Goal: Information Seeking & Learning: Learn about a topic

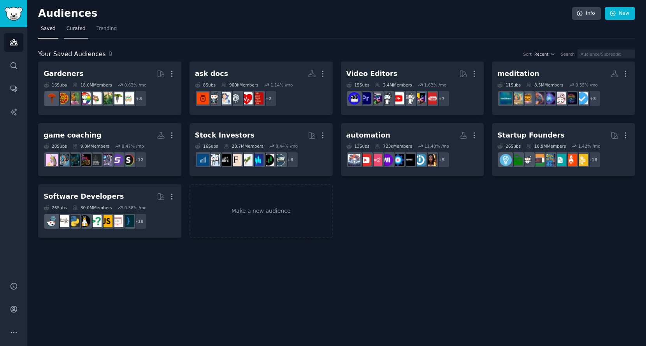
click at [84, 31] on link "Curated" at bounding box center [76, 31] width 25 height 16
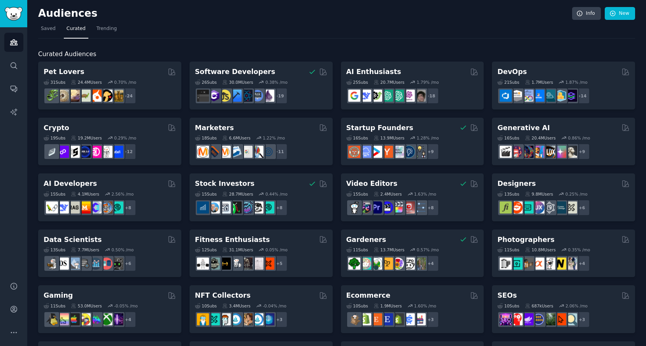
click at [20, 247] on div "Audiences Search Conversations AI Reports" at bounding box center [13, 149] width 27 height 245
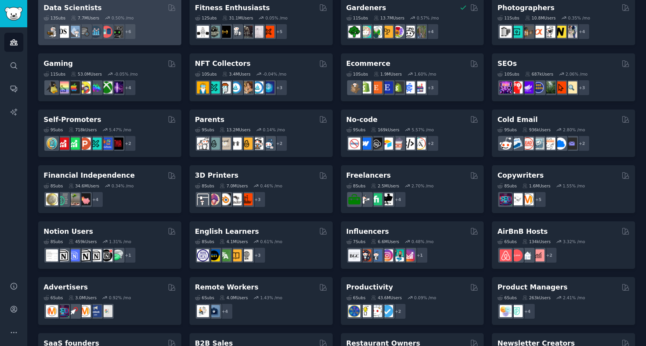
scroll to position [190, 0]
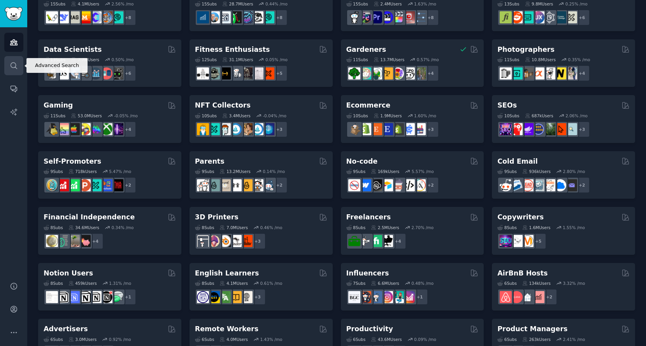
click at [8, 68] on link "Search" at bounding box center [13, 65] width 19 height 19
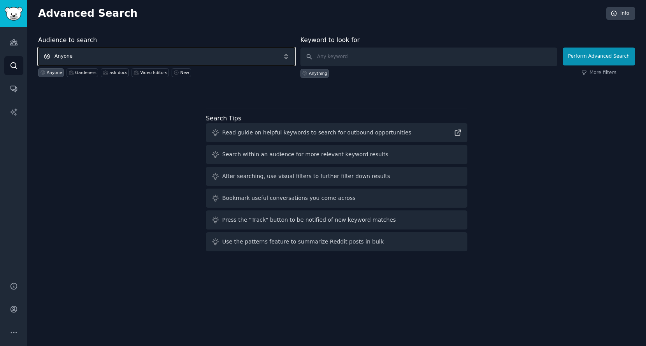
click at [142, 58] on span "Anyone" at bounding box center [166, 57] width 257 height 18
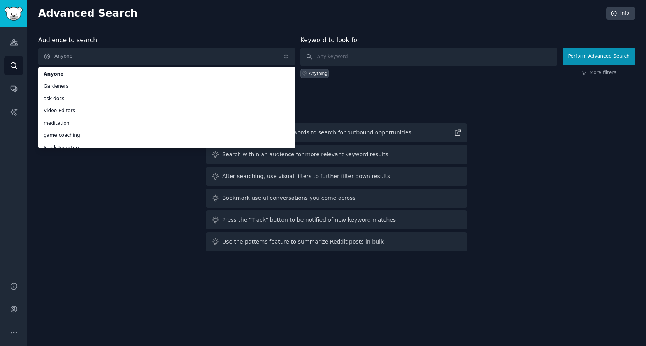
drag, startPoint x: 241, startPoint y: 36, endPoint x: 328, endPoint y: 43, distance: 86.7
click at [242, 36] on div "Audience to search Anyone Anyone Gardeners ask docs Video Editors meditation ga…" at bounding box center [166, 56] width 257 height 42
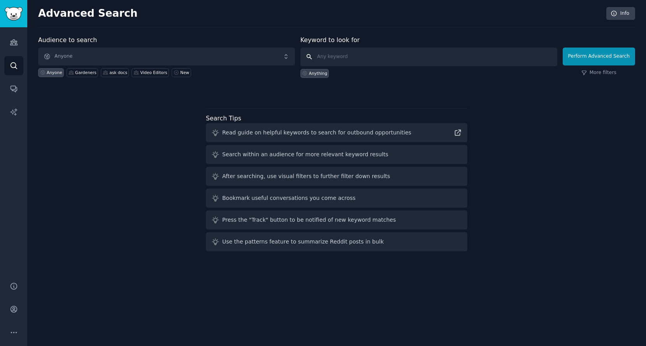
click at [364, 55] on input "text" at bounding box center [429, 57] width 257 height 19
type input "f"
type input "ai tools"
click button "Perform Advanced Search" at bounding box center [599, 57] width 72 height 18
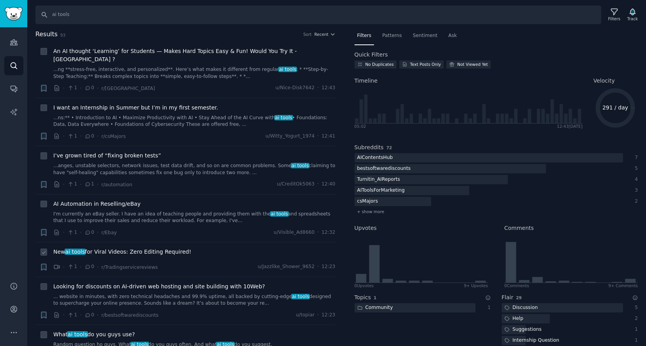
click at [214, 248] on div "New ai tools for Viral Videos: Zero Editing Required!" at bounding box center [194, 252] width 282 height 8
click at [15, 108] on icon "Sidebar" at bounding box center [14, 112] width 8 height 8
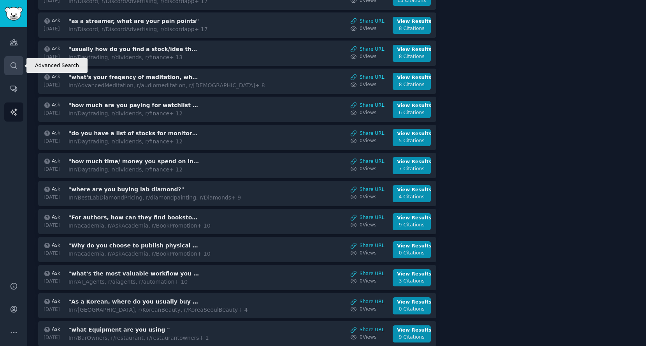
scroll to position [128, 0]
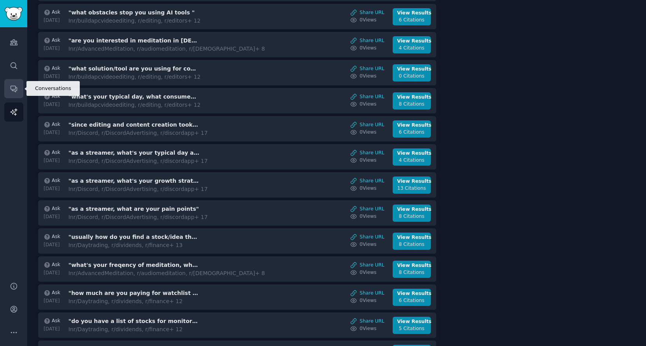
click at [13, 88] on icon "Sidebar" at bounding box center [14, 88] width 8 height 8
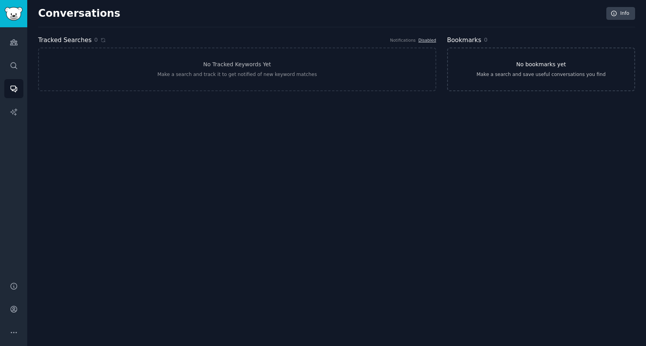
click at [546, 77] on div "Make a search and save useful conversations you find" at bounding box center [541, 74] width 129 height 7
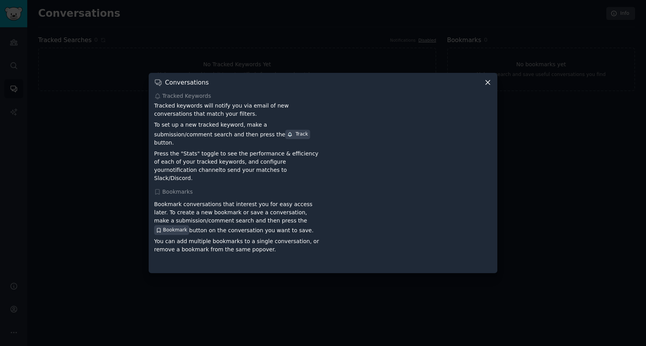
click at [486, 86] on icon at bounding box center [488, 82] width 8 height 8
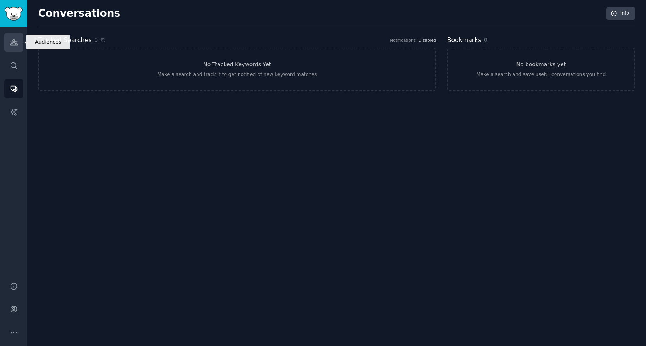
click at [16, 43] on icon "Sidebar" at bounding box center [13, 42] width 7 height 5
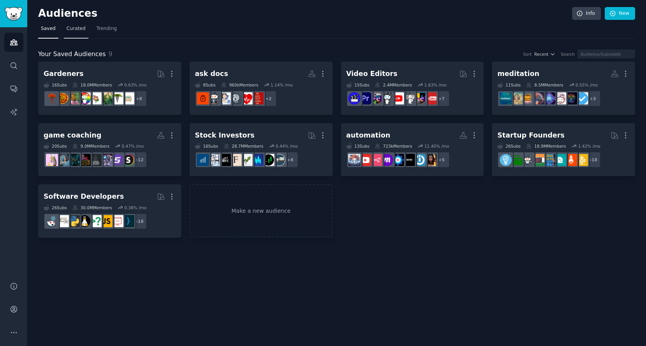
click at [75, 27] on span "Curated" at bounding box center [76, 28] width 19 height 7
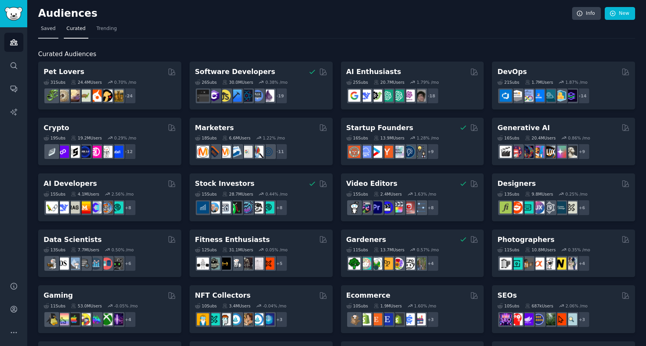
click at [48, 29] on span "Saved" at bounding box center [48, 28] width 15 height 7
